Goal: Navigation & Orientation: Understand site structure

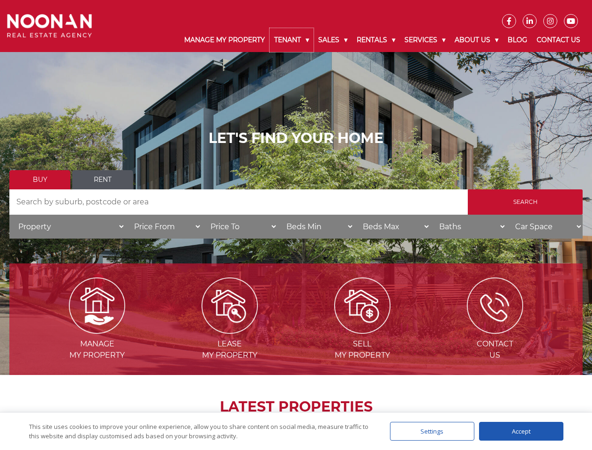
click at [291, 40] on link "Tenant" at bounding box center [291, 40] width 44 height 24
click at [333, 40] on link "Sales" at bounding box center [332, 40] width 38 height 24
click at [376, 40] on link "Rentals" at bounding box center [376, 40] width 48 height 24
click at [426, 40] on link "Services" at bounding box center [424, 40] width 50 height 24
click at [477, 40] on link "About Us" at bounding box center [476, 40] width 53 height 24
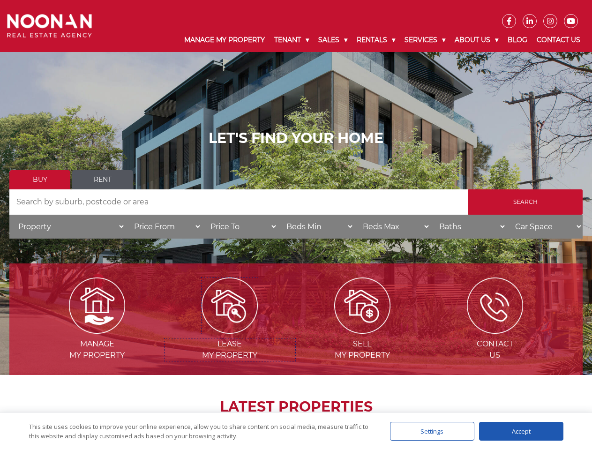
click at [229, 330] on img at bounding box center [229, 305] width 56 height 56
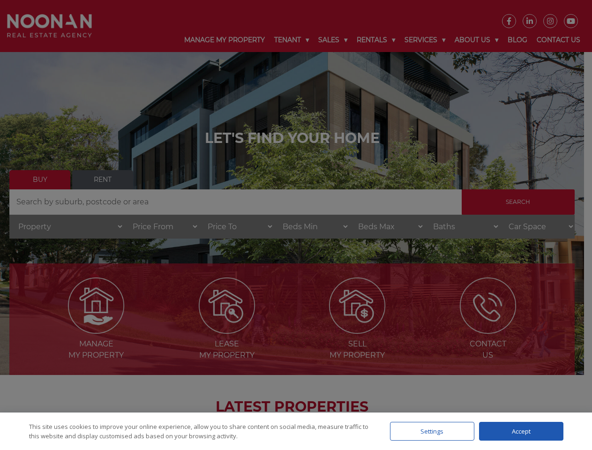
click at [432, 431] on div "Settings" at bounding box center [432, 430] width 84 height 19
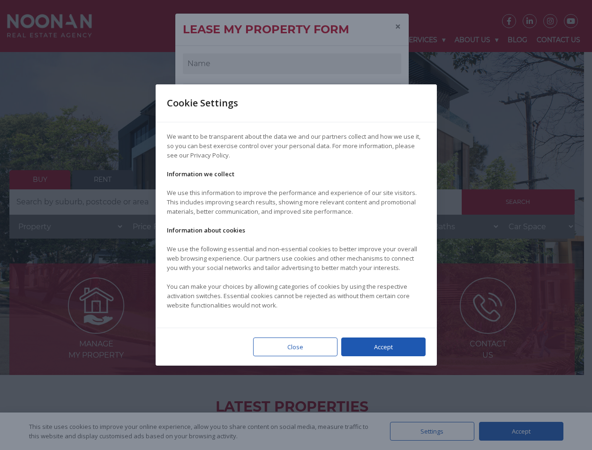
click at [521, 431] on div at bounding box center [296, 225] width 592 height 450
